Goal: Transaction & Acquisition: Download file/media

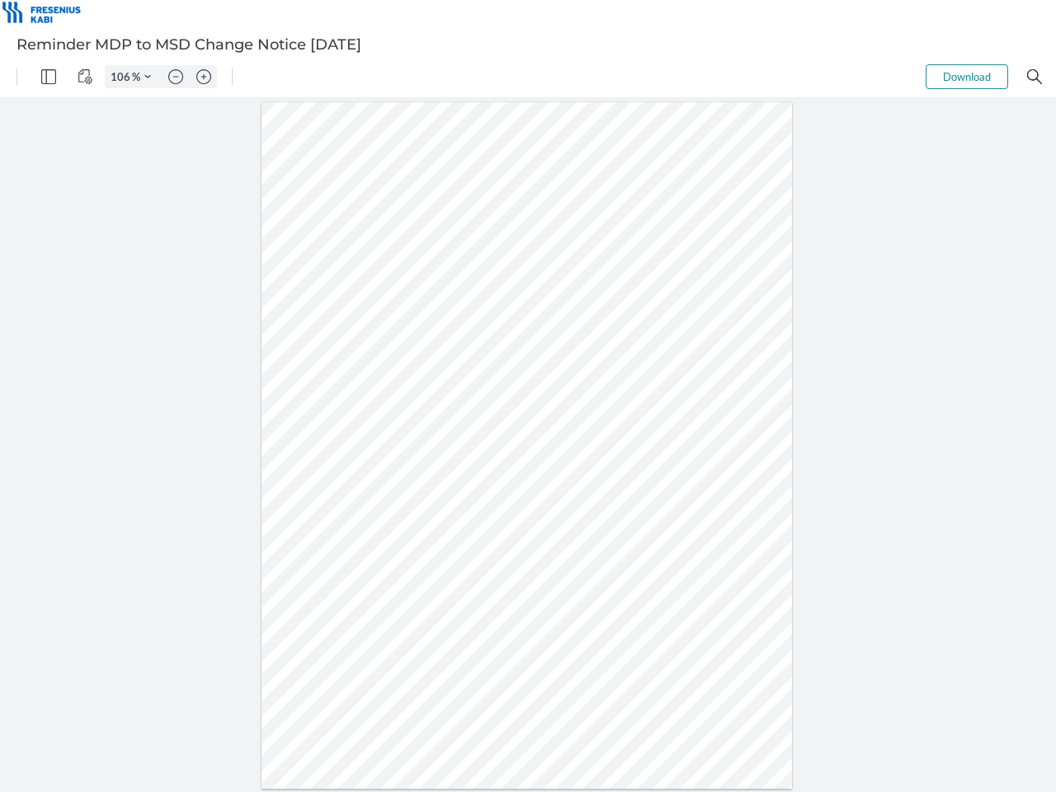
click at [49, 77] on img "Panel" at bounding box center [48, 76] width 15 height 15
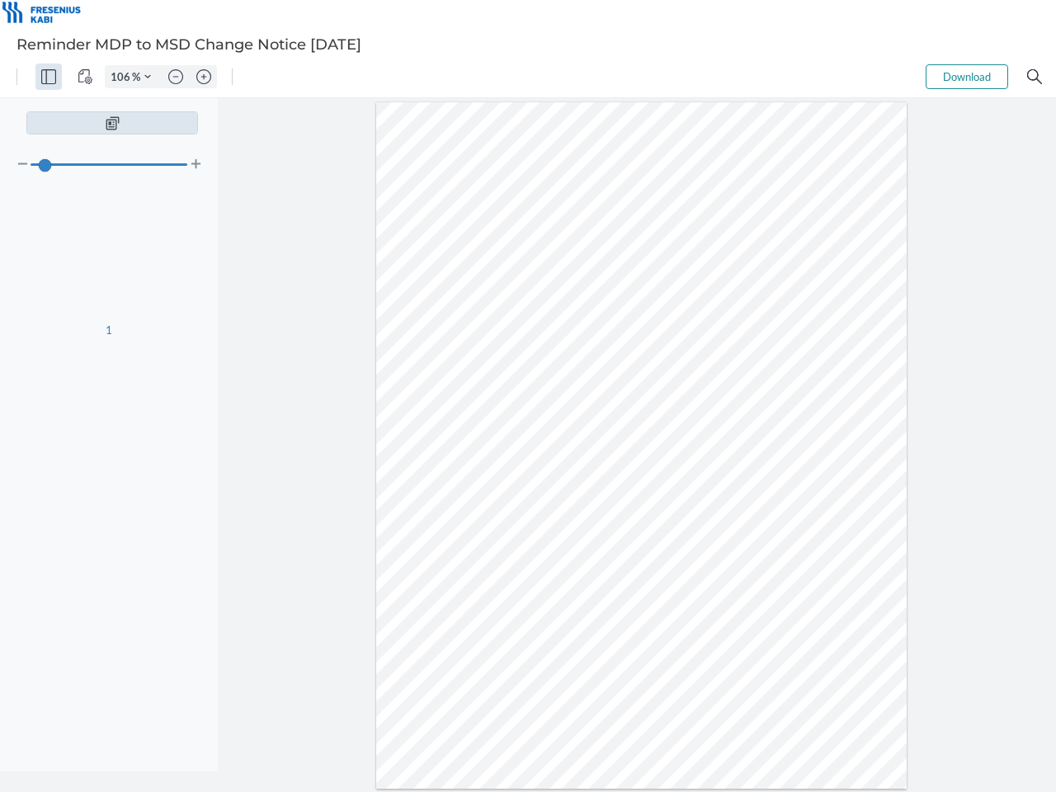
click at [85, 77] on img "View Controls" at bounding box center [85, 76] width 15 height 15
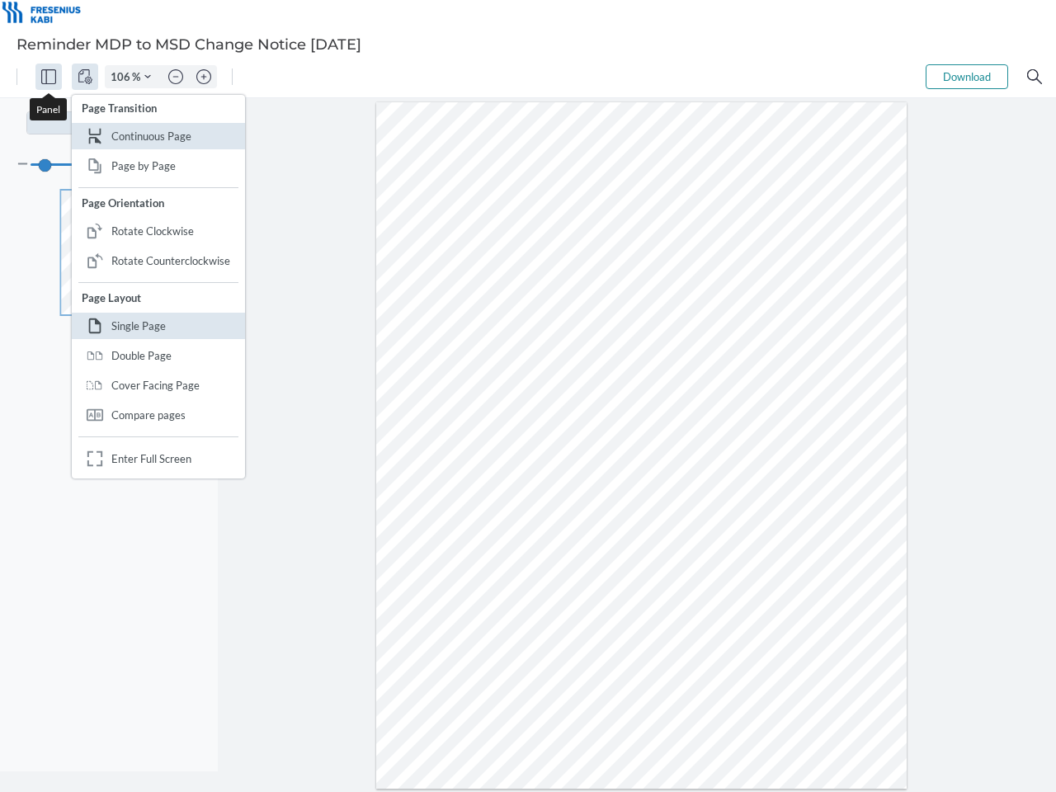
click at [123, 77] on input "106" at bounding box center [119, 76] width 26 height 15
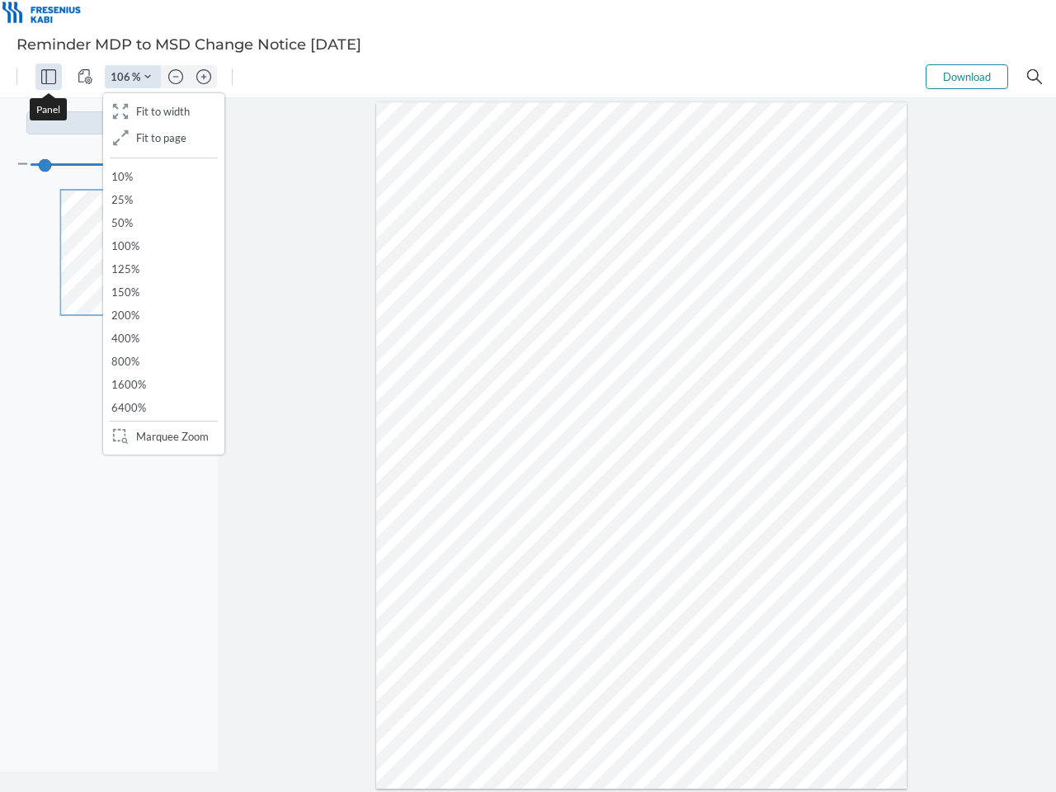
click at [148, 77] on img "Zoom Controls" at bounding box center [147, 76] width 7 height 7
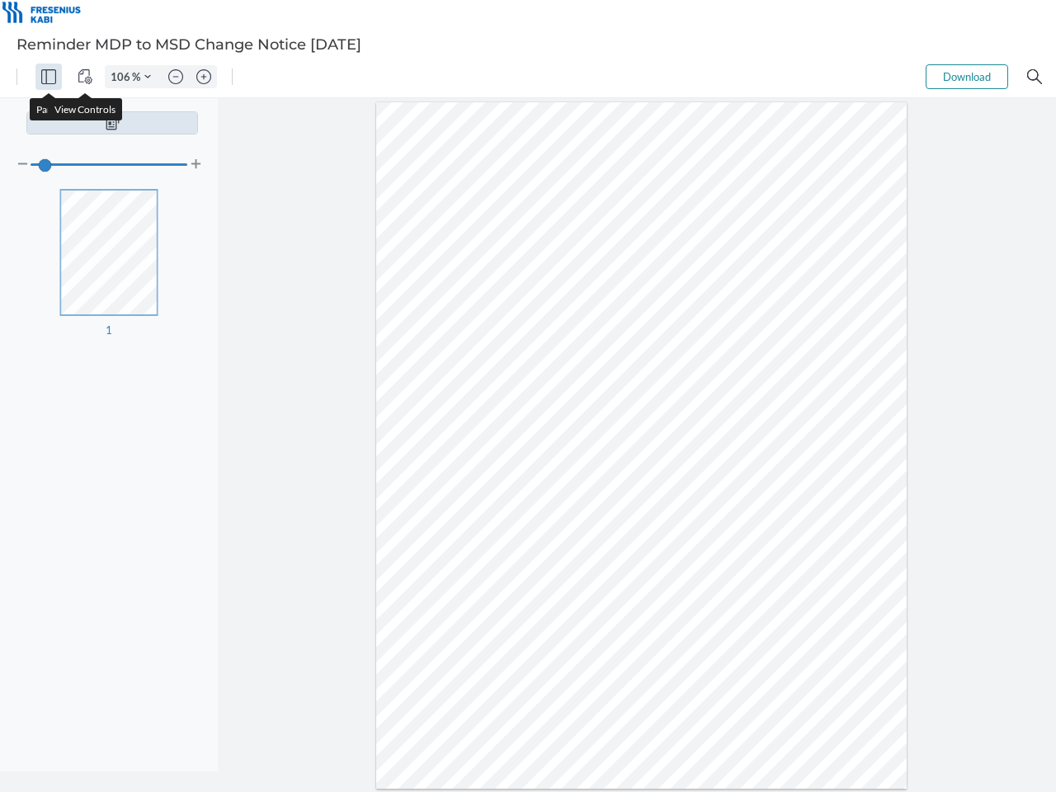
click at [176, 77] on img "Zoom out" at bounding box center [175, 76] width 15 height 15
click at [204, 77] on img "Zoom in" at bounding box center [203, 76] width 15 height 15
type input "106"
click at [967, 77] on button "Download" at bounding box center [967, 76] width 82 height 25
click at [1034, 77] on img "Search" at bounding box center [1034, 76] width 15 height 15
